Goal: Information Seeking & Learning: Learn about a topic

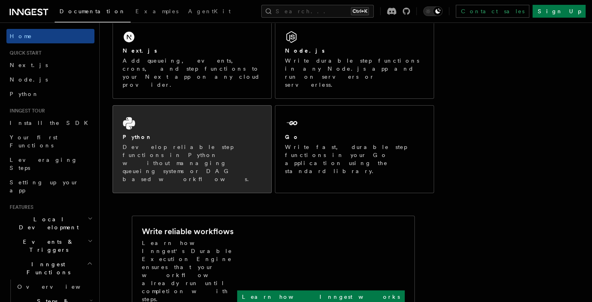
scroll to position [96, 0]
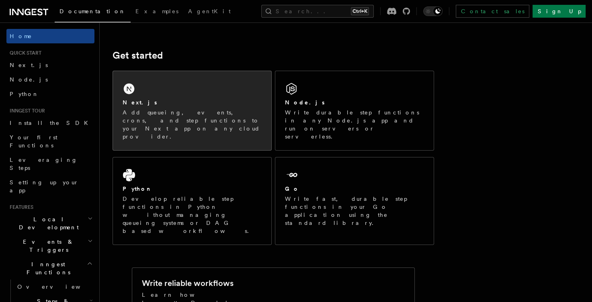
click at [194, 95] on div "Next.js Add queueing, events, crons, and step functions to your Next app on any…" at bounding box center [192, 110] width 158 height 79
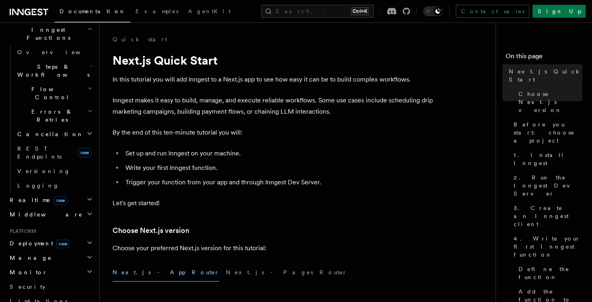
scroll to position [309, 0]
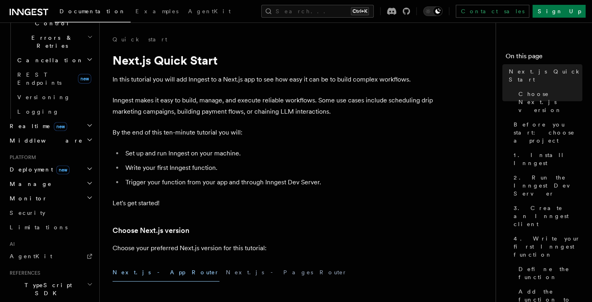
click at [87, 281] on icon "button" at bounding box center [90, 284] width 6 height 6
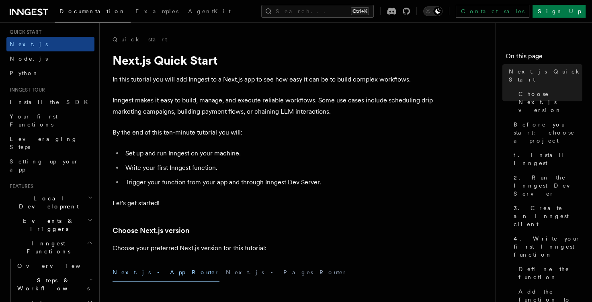
scroll to position [19, 0]
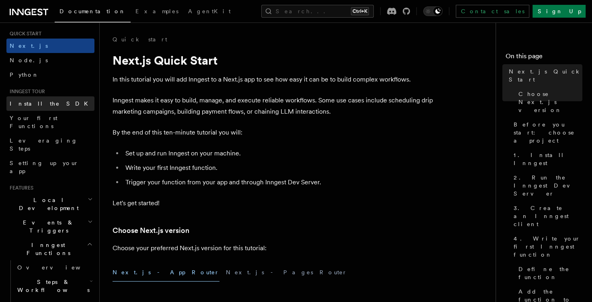
click at [52, 105] on link "Install the SDK" at bounding box center [50, 103] width 88 height 14
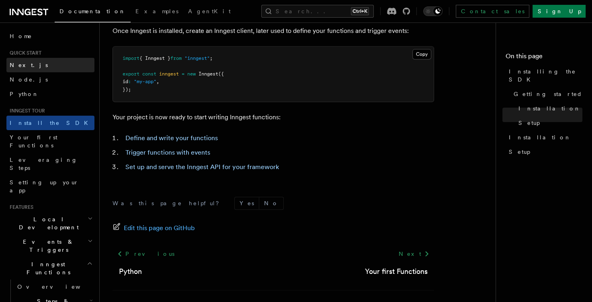
click at [61, 66] on link "Next.js" at bounding box center [50, 65] width 88 height 14
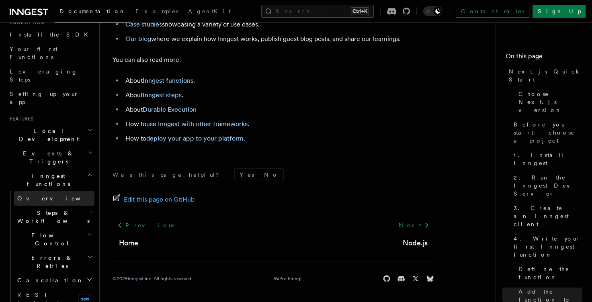
scroll to position [68, 0]
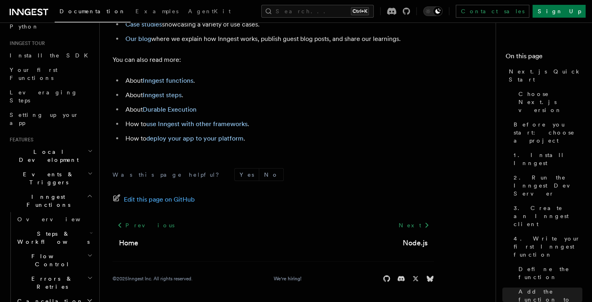
click at [88, 148] on icon "button" at bounding box center [90, 151] width 5 height 6
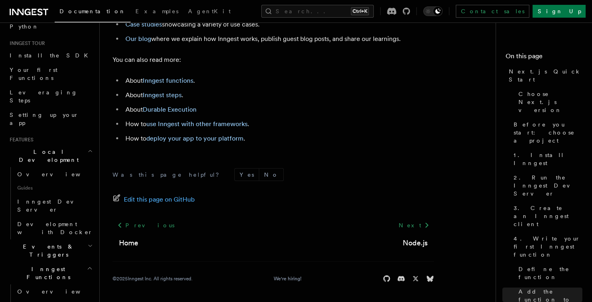
click at [88, 148] on icon "button" at bounding box center [90, 151] width 5 height 6
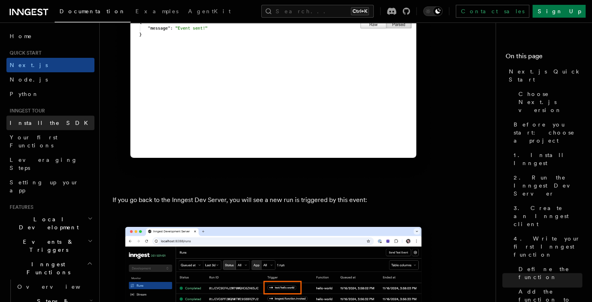
scroll to position [4440, 0]
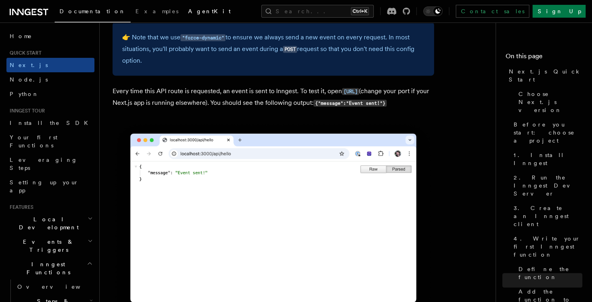
click at [183, 17] on link "AgentKit" at bounding box center [209, 11] width 52 height 19
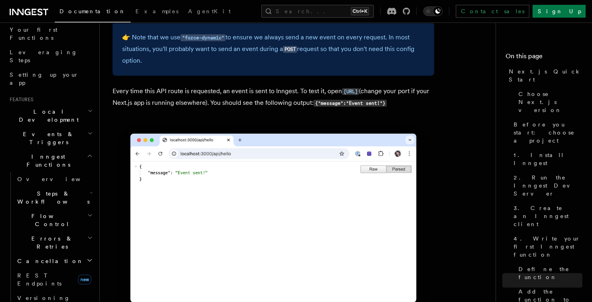
scroll to position [96, 0]
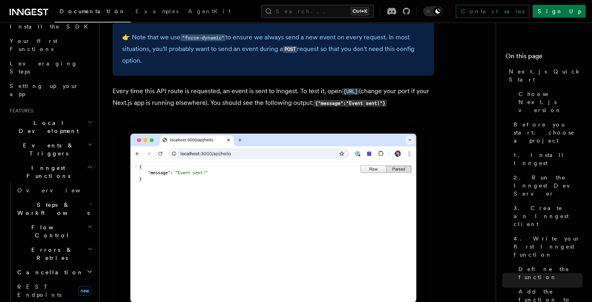
click at [76, 161] on h2 "Inngest Functions" at bounding box center [50, 172] width 88 height 23
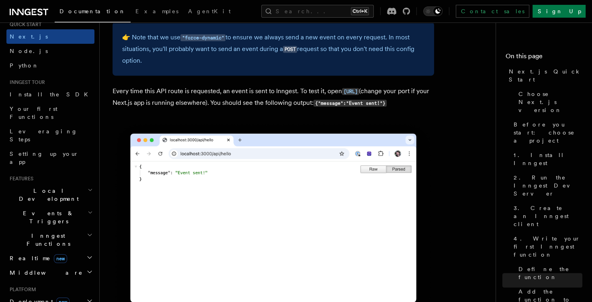
scroll to position [48, 0]
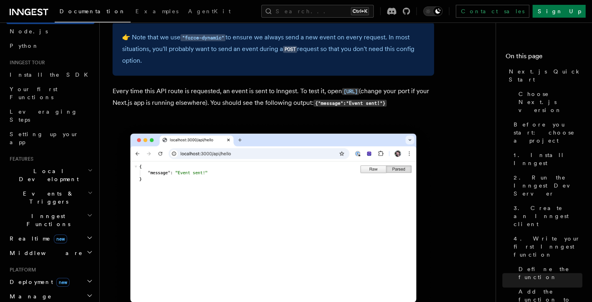
click at [72, 209] on h2 "Inngest Functions" at bounding box center [50, 220] width 88 height 23
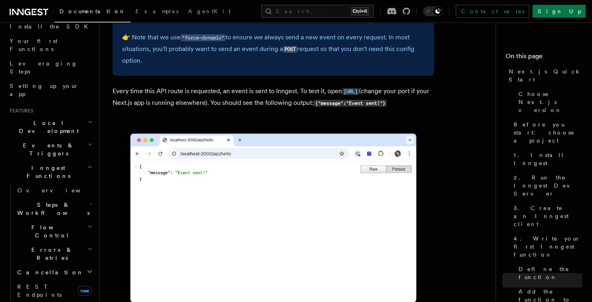
click at [74, 198] on h2 "Steps & Workflows" at bounding box center [54, 209] width 80 height 23
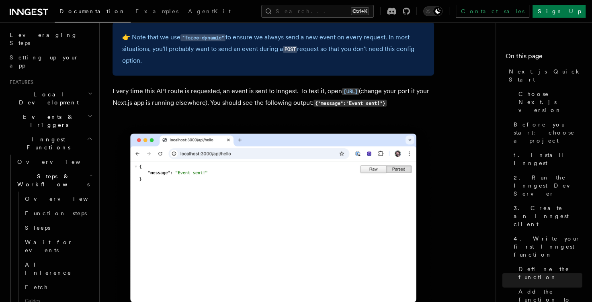
scroll to position [145, 0]
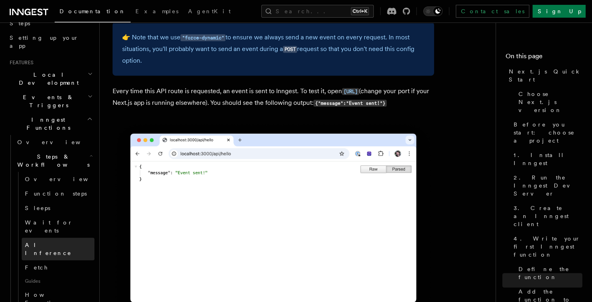
click at [53, 238] on link "AI Inference" at bounding box center [58, 249] width 73 height 23
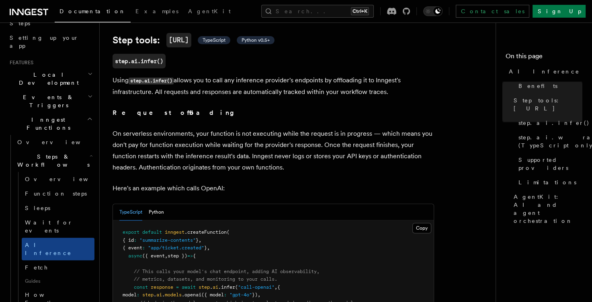
scroll to position [338, 0]
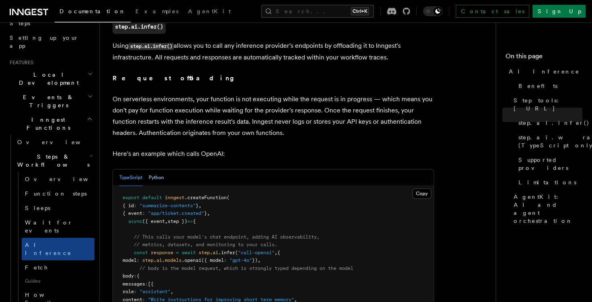
click at [161, 170] on button "Python" at bounding box center [156, 178] width 15 height 16
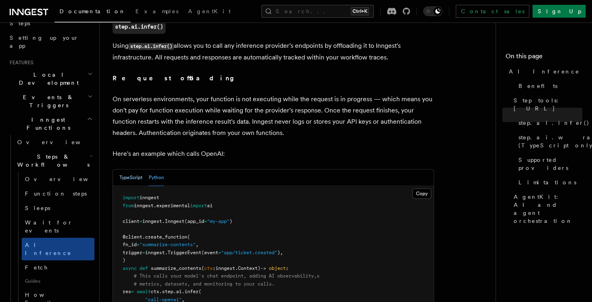
click at [134, 172] on button "TypeScript" at bounding box center [130, 178] width 23 height 16
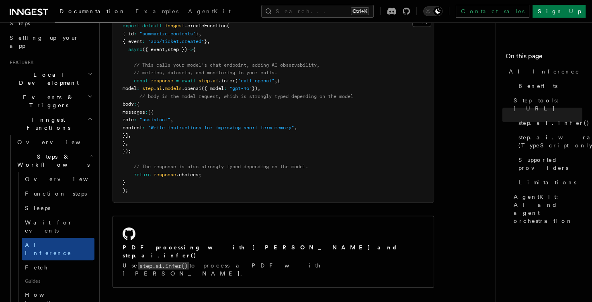
scroll to position [531, 0]
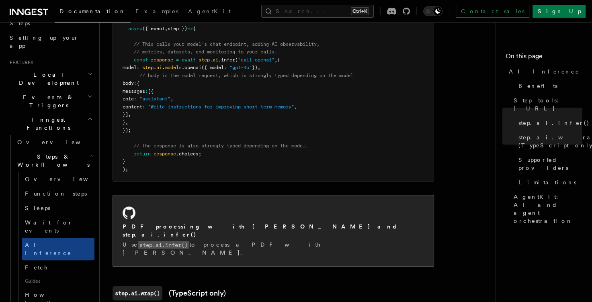
click at [191, 223] on h2 "PDF processing with Claude Sonnet and step.ai.infer()" at bounding box center [273, 231] width 301 height 16
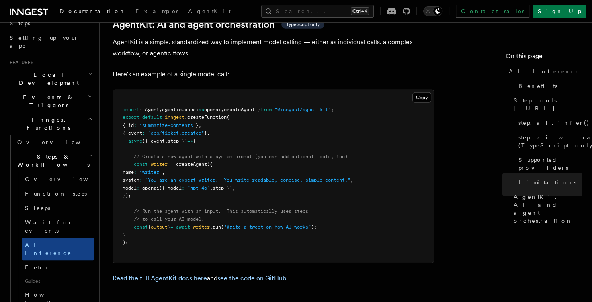
scroll to position [2315, 0]
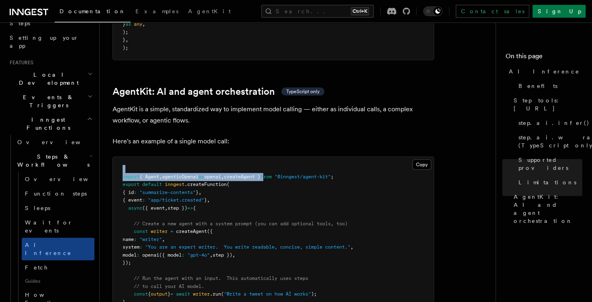
drag, startPoint x: 391, startPoint y: 136, endPoint x: 227, endPoint y: 144, distance: 164.2
click at [283, 157] on pre "import { Agent , agenticOpenai as openai , createAgent } from "@inngest/agent-k…" at bounding box center [273, 243] width 321 height 173
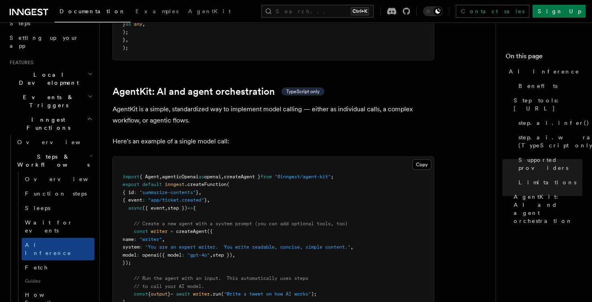
click at [382, 157] on pre "import { Agent , agenticOpenai as openai , createAgent } from "@inngest/agent-k…" at bounding box center [273, 243] width 321 height 173
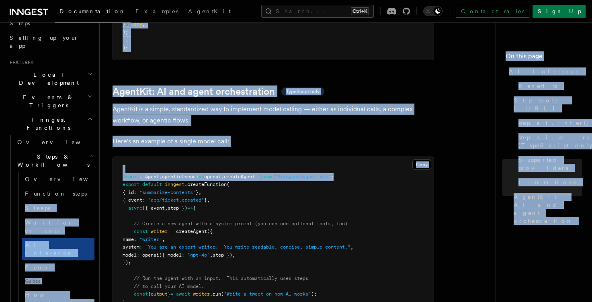
drag, startPoint x: 369, startPoint y: 141, endPoint x: 96, endPoint y: 145, distance: 272.5
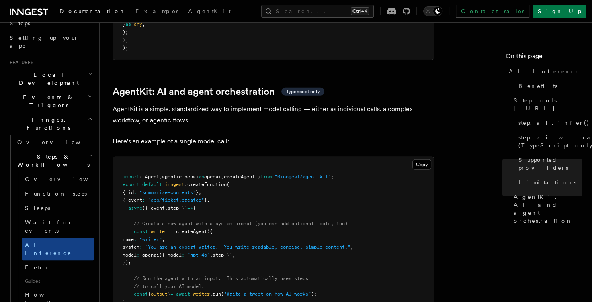
click at [200, 197] on span ""app/ticket.created"" at bounding box center [176, 200] width 56 height 6
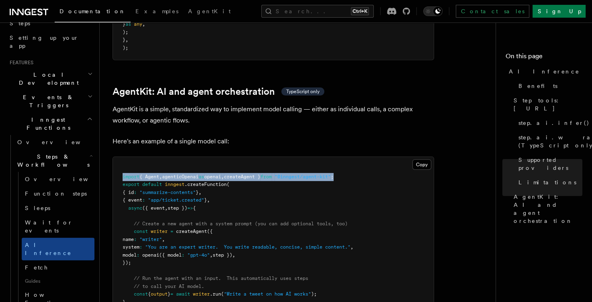
drag, startPoint x: 344, startPoint y: 142, endPoint x: 115, endPoint y: 141, distance: 228.7
click at [115, 157] on pre "import { Agent , agenticOpenai as openai , createAgent } from "@inngest/agent-k…" at bounding box center [273, 243] width 321 height 173
copy span "import { Agent , agenticOpenai as openai , createAgent } from "@inngest/agent-k…"
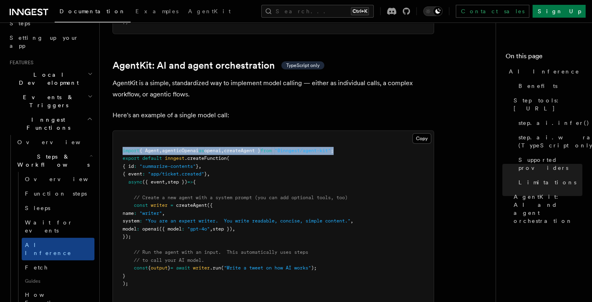
scroll to position [2363, 0]
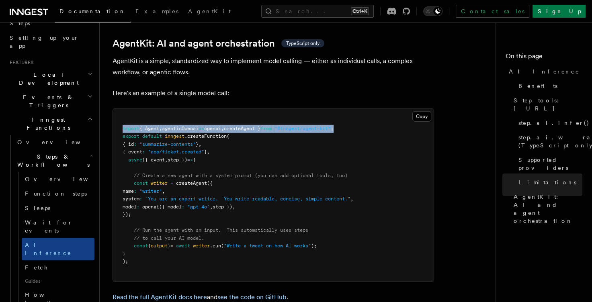
drag, startPoint x: 141, startPoint y: 147, endPoint x: 150, endPoint y: 162, distance: 16.8
click at [176, 178] on pre "import { Agent , agenticOpenai as openai , createAgent } from "@inngest/agent-k…" at bounding box center [273, 195] width 321 height 173
drag, startPoint x: 130, startPoint y: 145, endPoint x: 150, endPoint y: 178, distance: 39.3
click at [150, 178] on pre "import { Agent , agenticOpenai as openai , createAgent } from "@inngest/agent-k…" at bounding box center [273, 195] width 321 height 173
copy code "const writer = createAgent ({ name : "writer" , system : "You are an expert wri…"
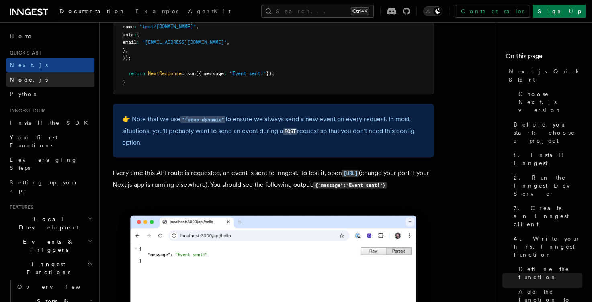
scroll to position [4217, 0]
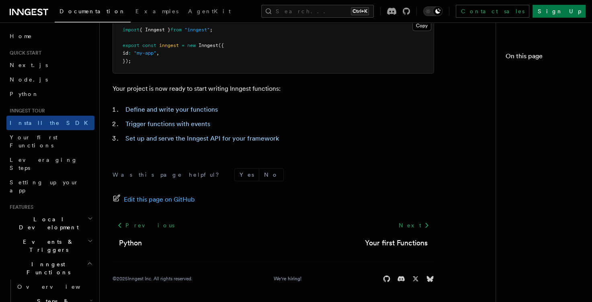
scroll to position [338, 0]
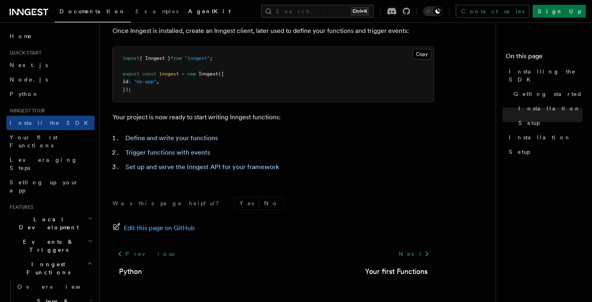
click at [183, 12] on link "AgentKit" at bounding box center [209, 11] width 52 height 19
